Goal: Information Seeking & Learning: Learn about a topic

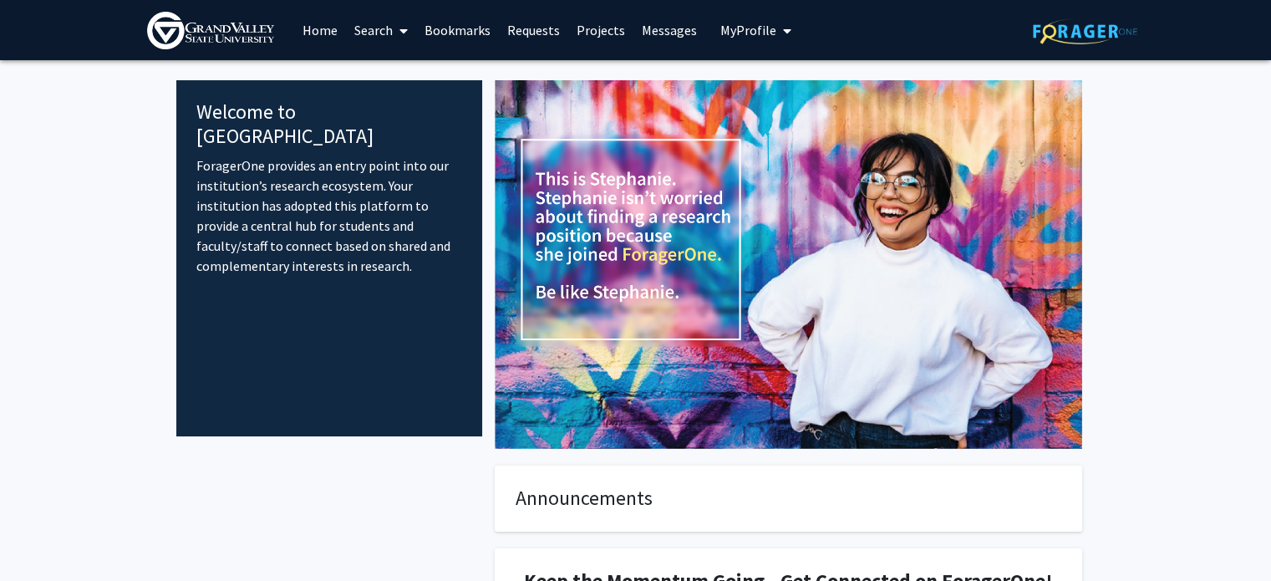
click at [754, 16] on button "My Profile" at bounding box center [755, 30] width 81 height 60
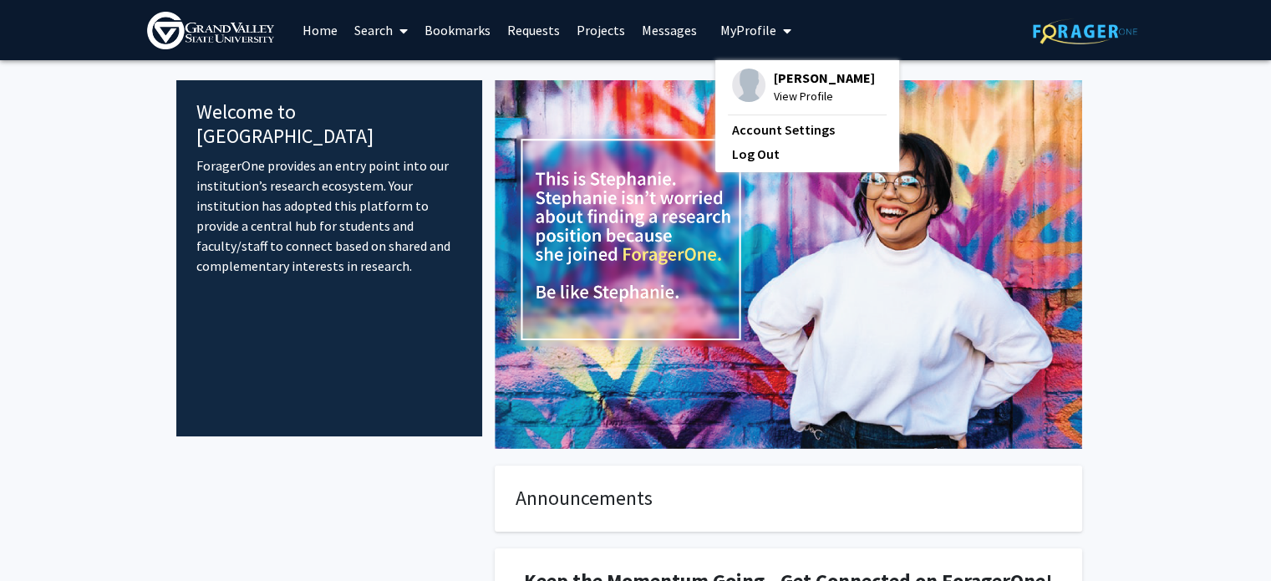
click at [317, 41] on link "Home" at bounding box center [320, 30] width 52 height 58
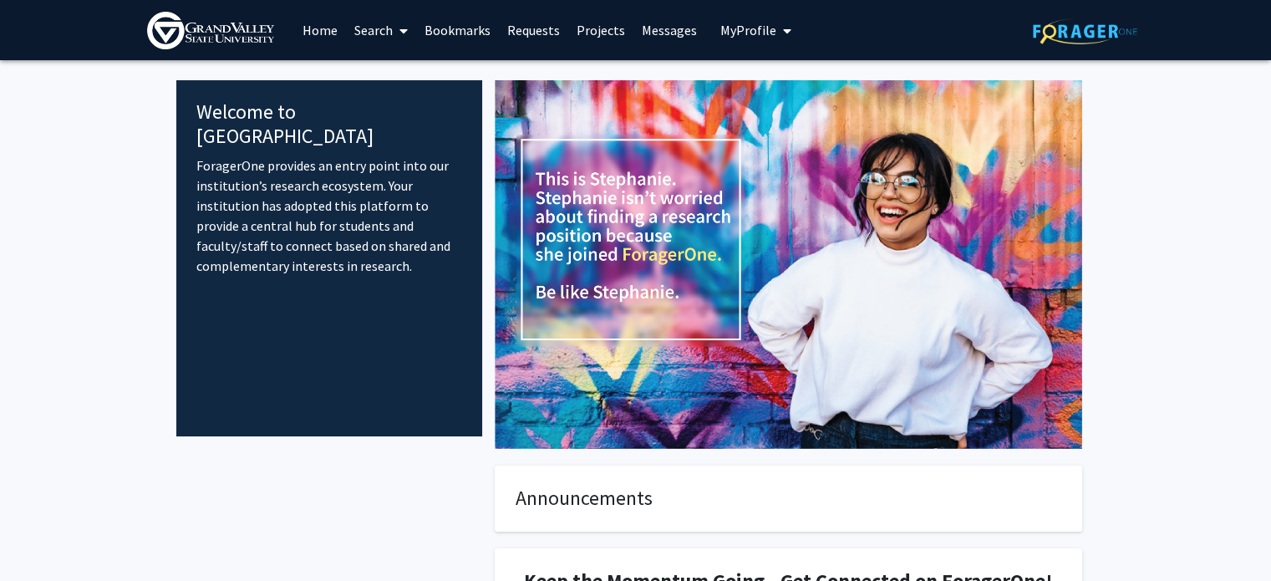
click at [391, 27] on link "Search" at bounding box center [381, 30] width 70 height 58
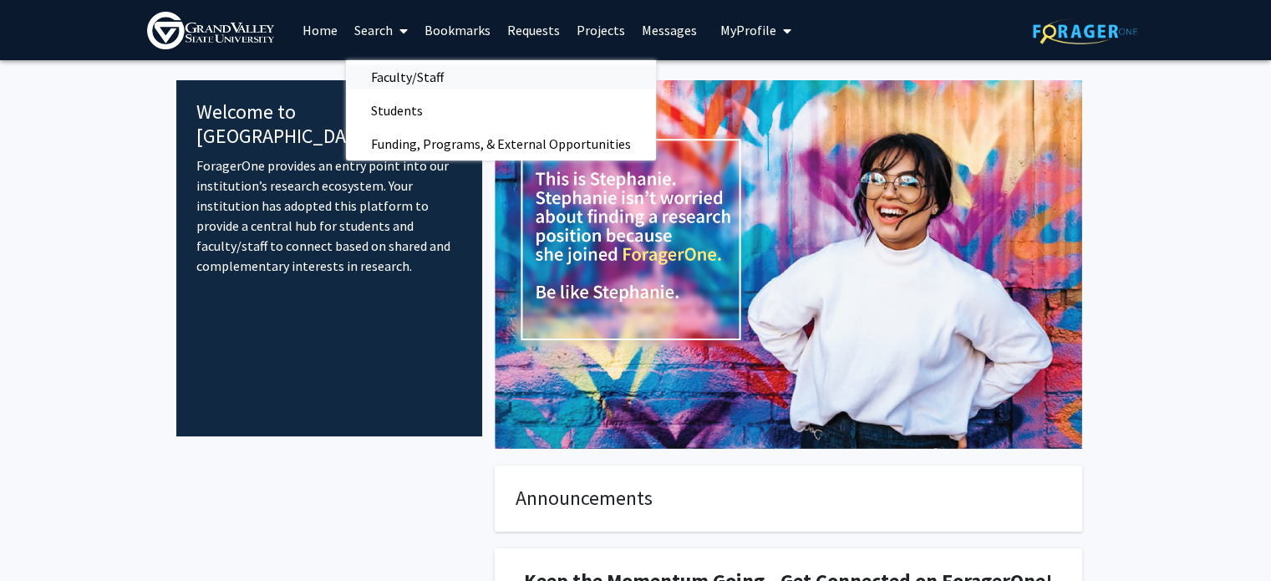
click at [403, 77] on span "Faculty/Staff" at bounding box center [407, 76] width 123 height 33
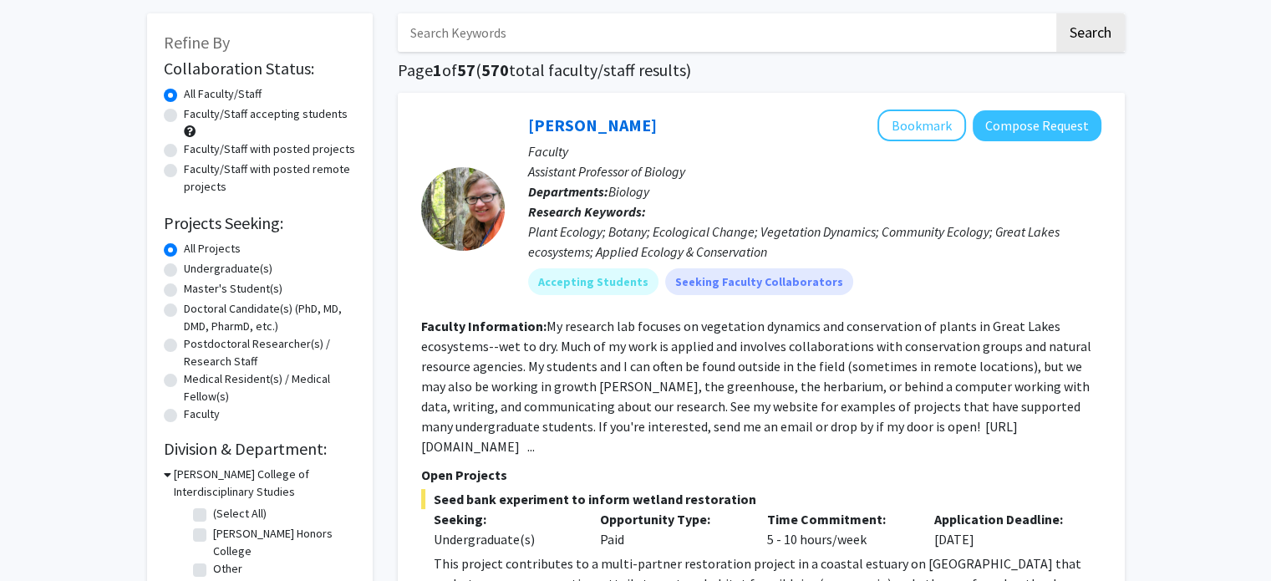
scroll to position [72, 0]
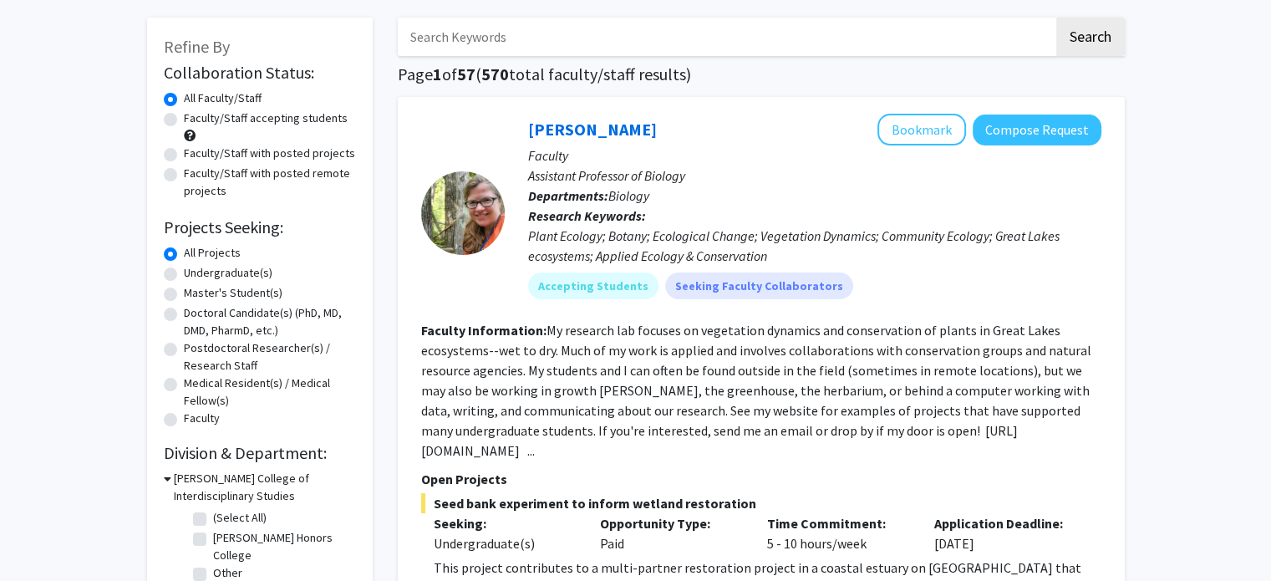
click at [225, 271] on label "Undergraduate(s)" at bounding box center [228, 273] width 89 height 18
click at [195, 271] on input "Undergraduate(s)" at bounding box center [189, 269] width 11 height 11
radio input "true"
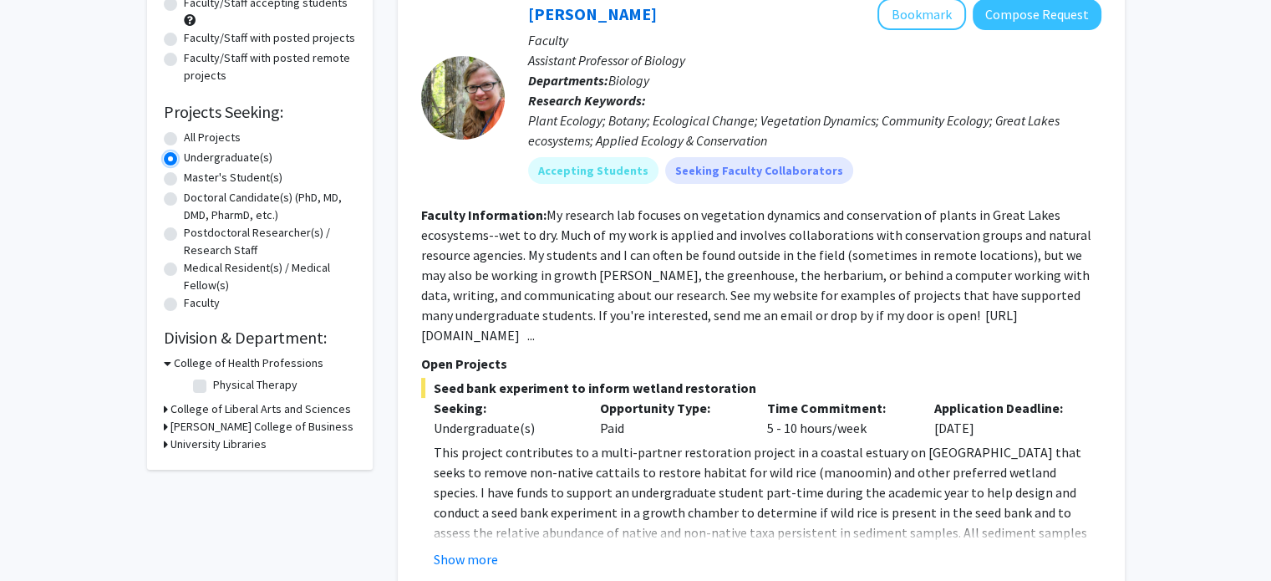
scroll to position [266, 0]
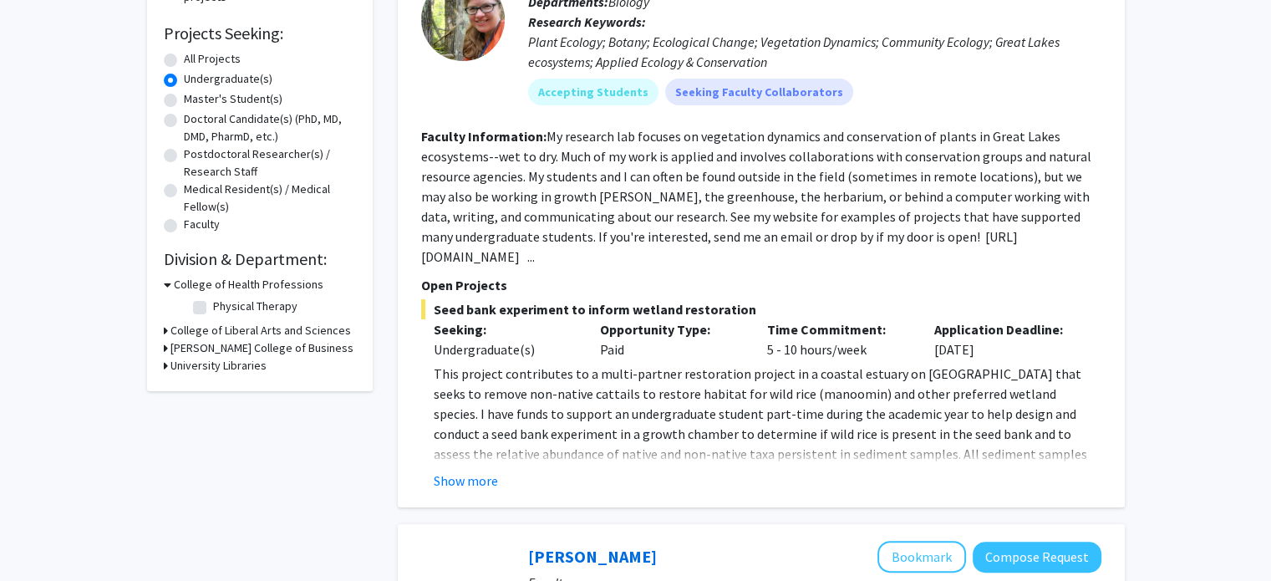
click at [211, 283] on h3 "College of Health Professions" at bounding box center [249, 285] width 150 height 18
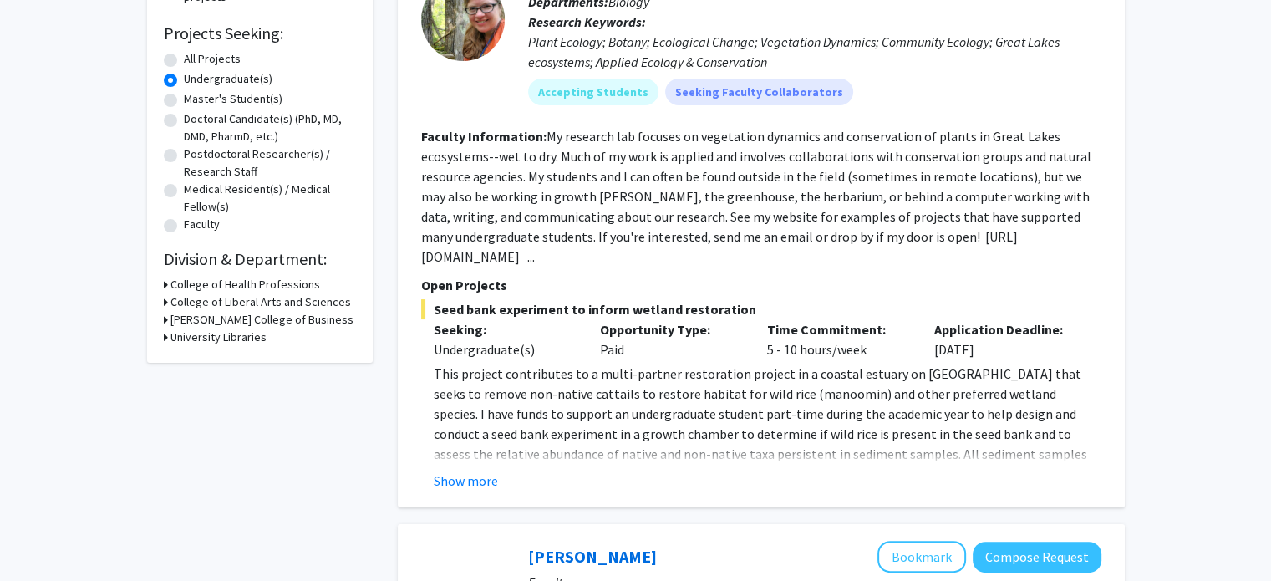
click at [211, 300] on h3 "College of Liberal Arts and Sciences" at bounding box center [260, 302] width 180 height 18
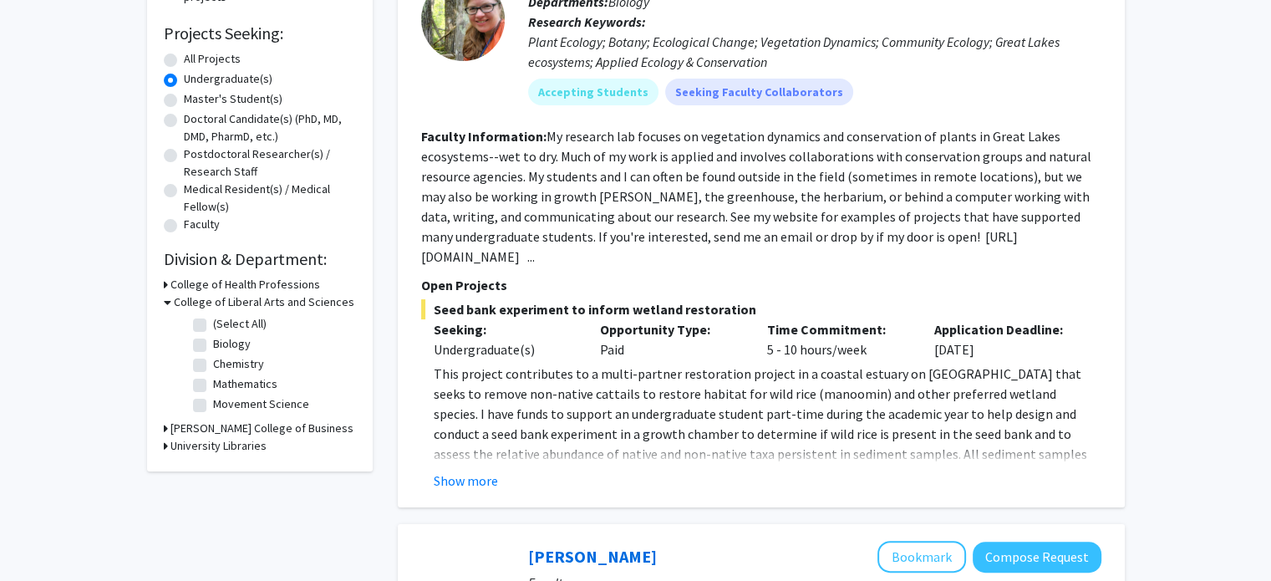
click at [227, 346] on label "Biology" at bounding box center [232, 344] width 38 height 18
click at [224, 346] on input "Biology" at bounding box center [218, 340] width 11 height 11
checkbox input "true"
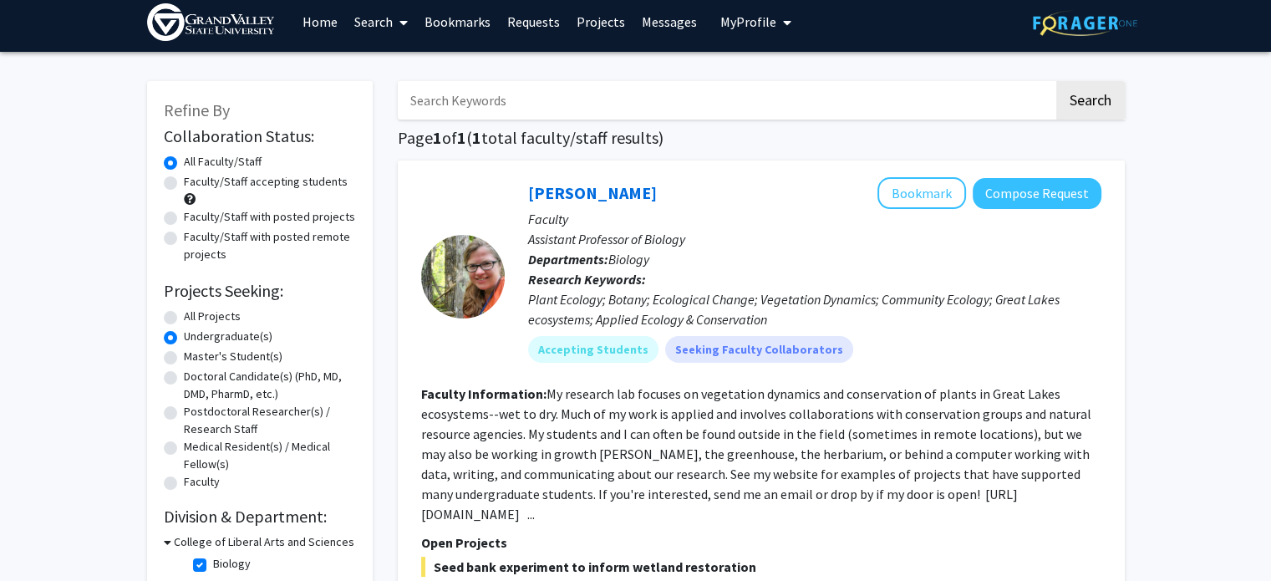
scroll to position [9, 0]
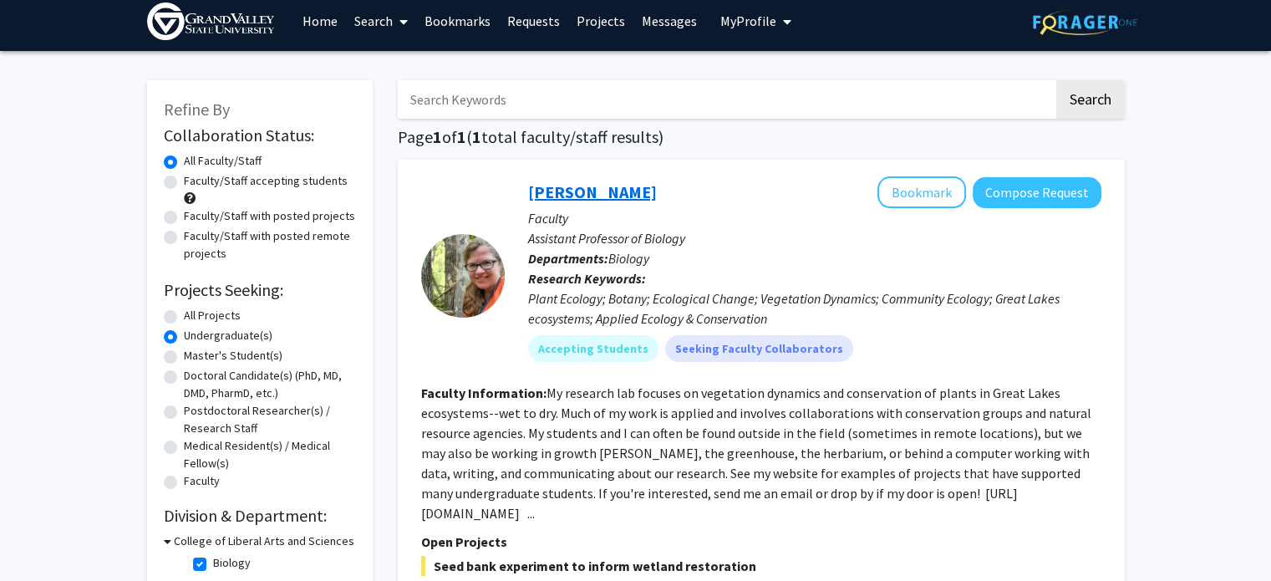
click at [572, 198] on link "[PERSON_NAME]" at bounding box center [592, 191] width 129 height 21
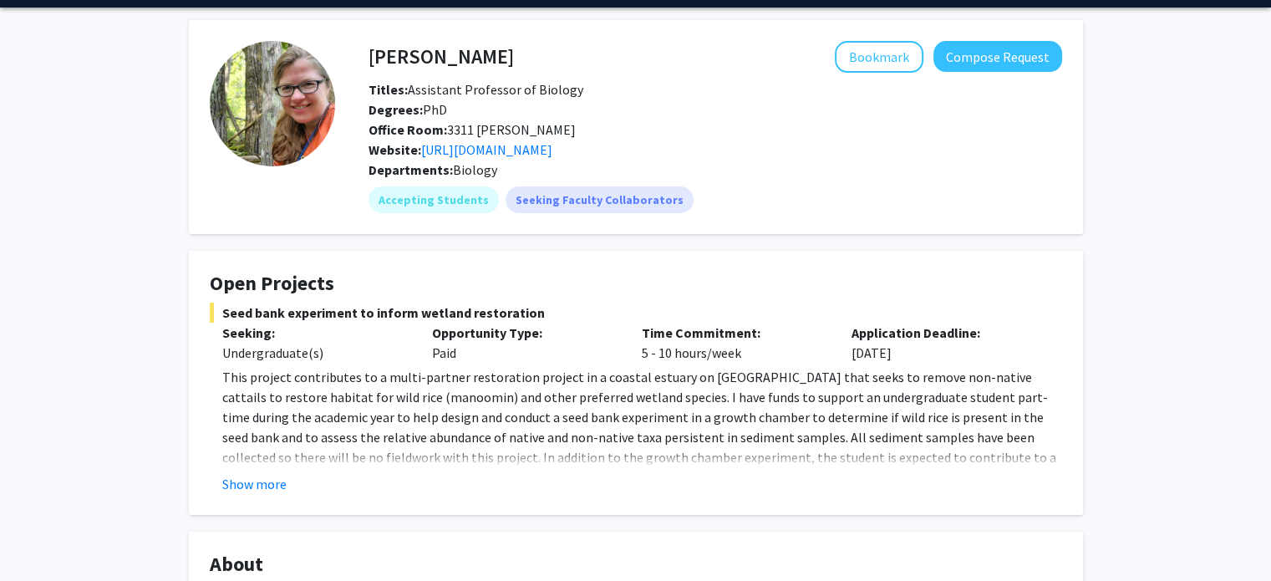
scroll to position [52, 0]
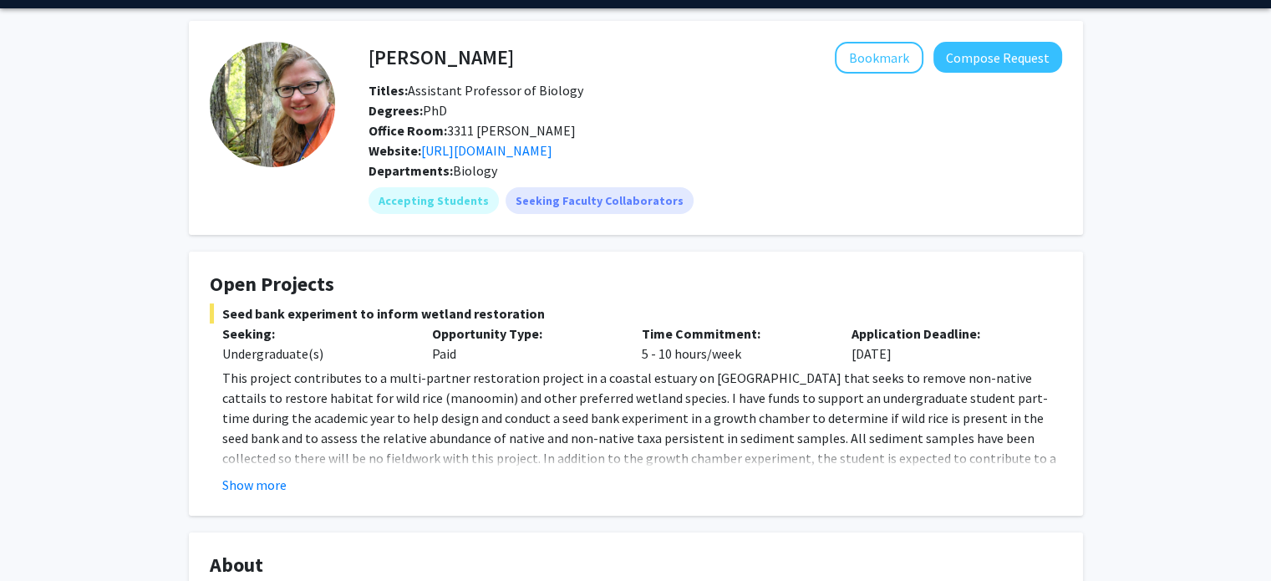
click at [271, 470] on fg-read-more "This project contributes to a multi-partner restoration project in a coastal es…" at bounding box center [636, 431] width 852 height 127
click at [271, 480] on button "Show more" at bounding box center [254, 484] width 64 height 20
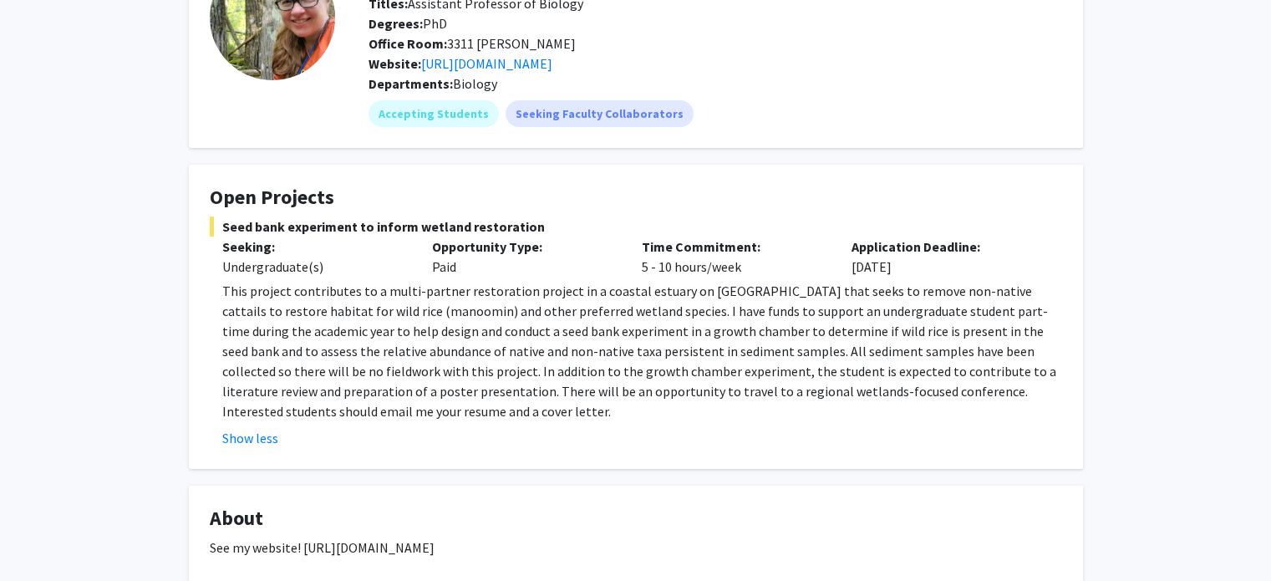
scroll to position [142, 0]
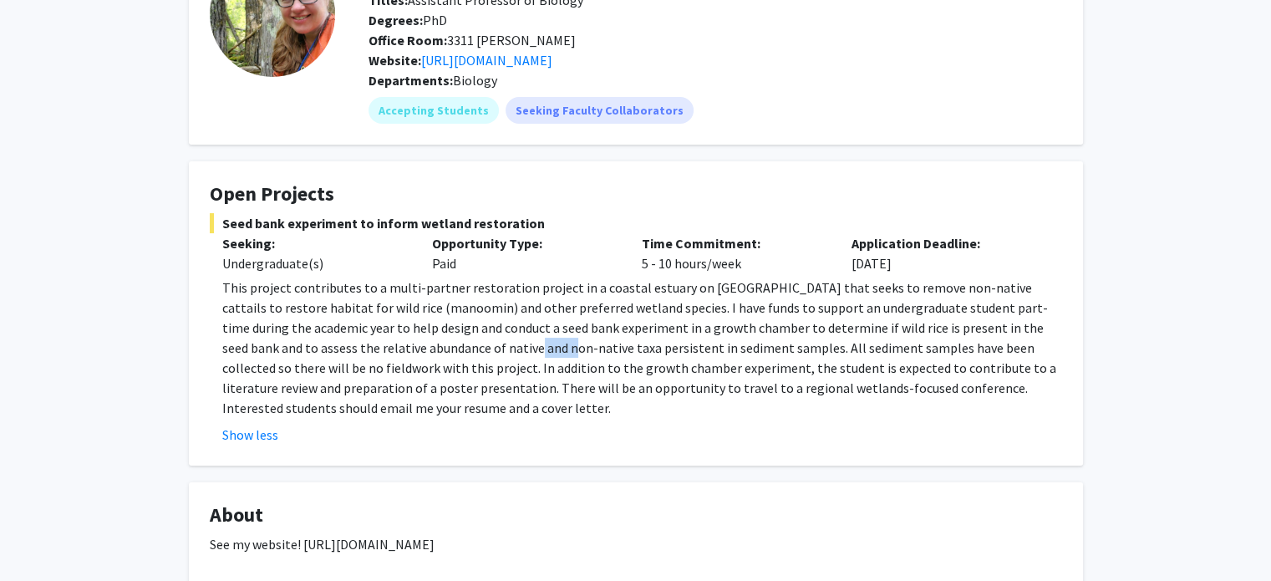
drag, startPoint x: 404, startPoint y: 343, endPoint x: 438, endPoint y: 344, distance: 33.5
click at [438, 344] on p "This project contributes to a multi-partner restoration project in a coastal es…" at bounding box center [642, 347] width 840 height 140
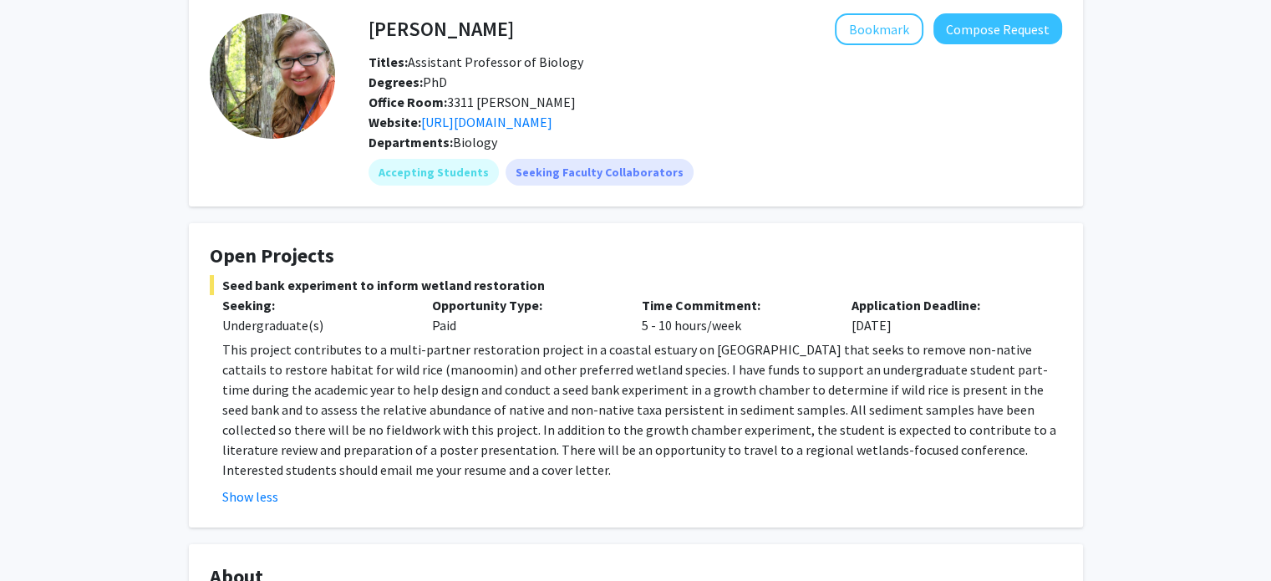
scroll to position [0, 0]
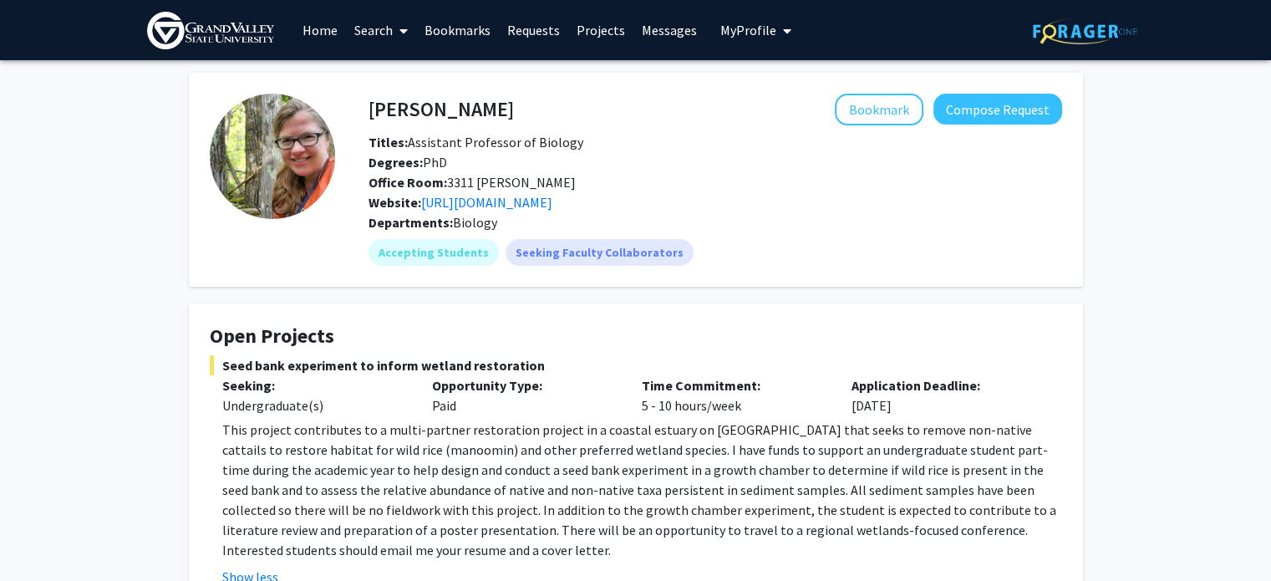
click at [379, 32] on link "Search" at bounding box center [381, 30] width 70 height 58
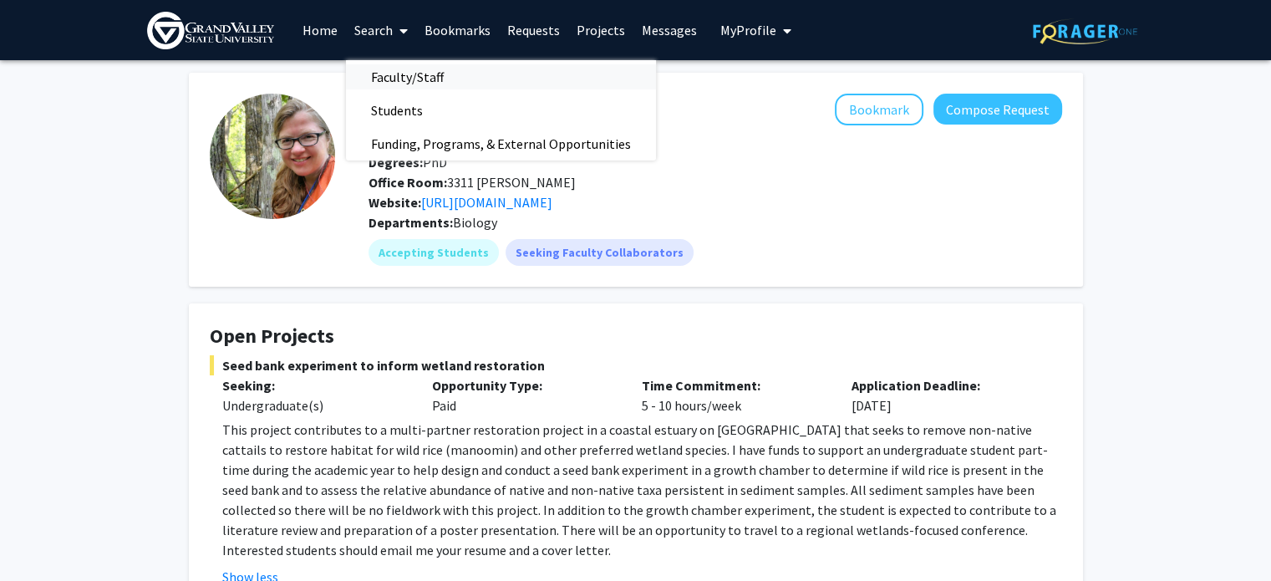
click at [395, 69] on span "Faculty/Staff" at bounding box center [407, 76] width 123 height 33
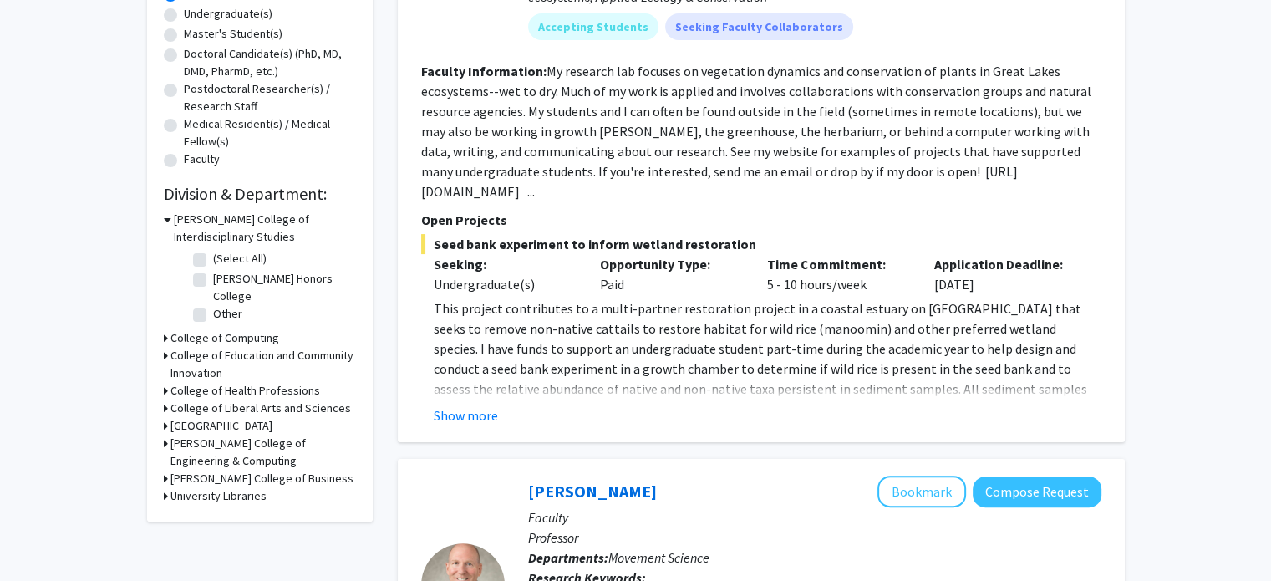
scroll to position [371, 0]
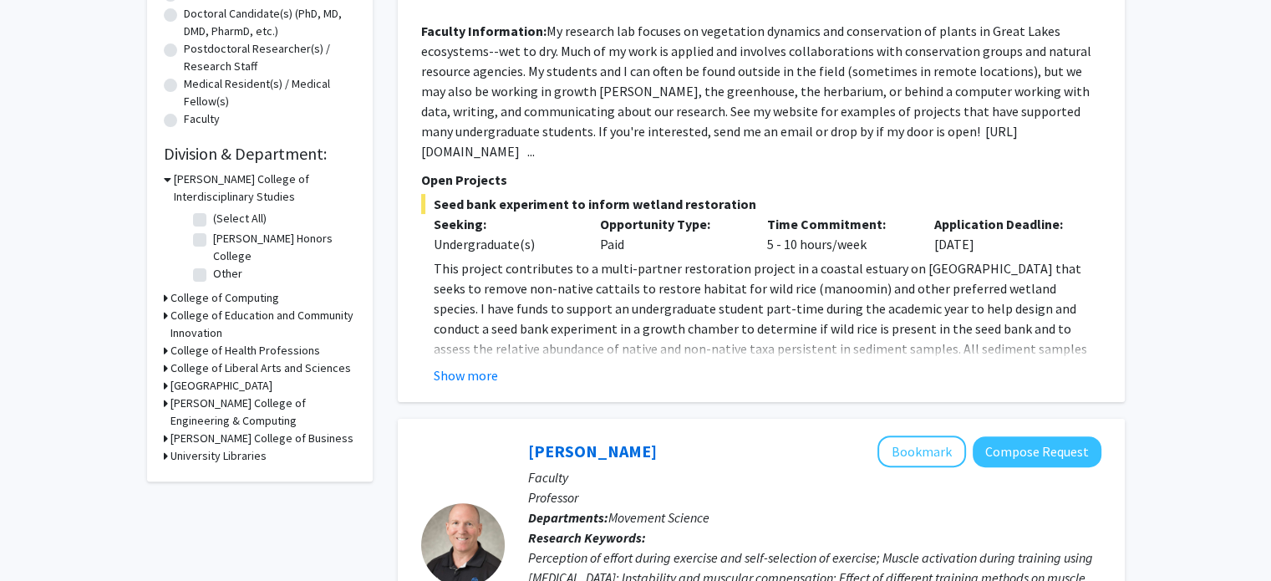
click at [184, 193] on h3 "[PERSON_NAME] College of Interdisciplinary Studies" at bounding box center [265, 187] width 182 height 35
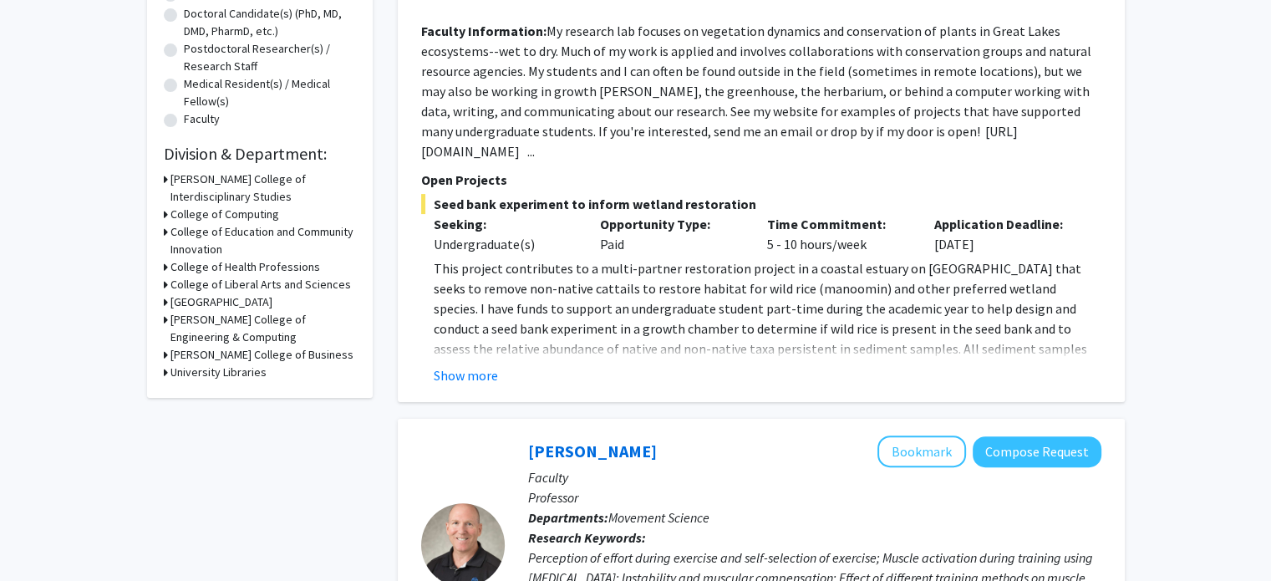
click at [205, 283] on h3 "College of Liberal Arts and Sciences" at bounding box center [260, 285] width 180 height 18
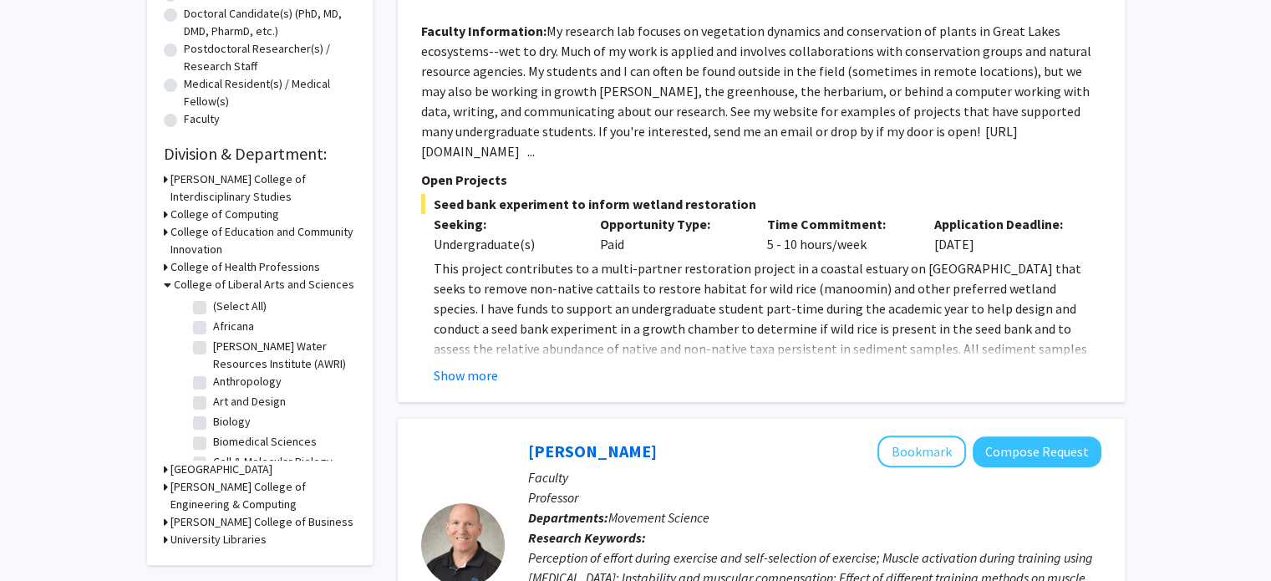
scroll to position [23, 0]
click at [231, 401] on label "Biology" at bounding box center [232, 398] width 38 height 18
click at [224, 400] on input "Biology" at bounding box center [218, 394] width 11 height 11
checkbox input "true"
